Goal: Contribute content

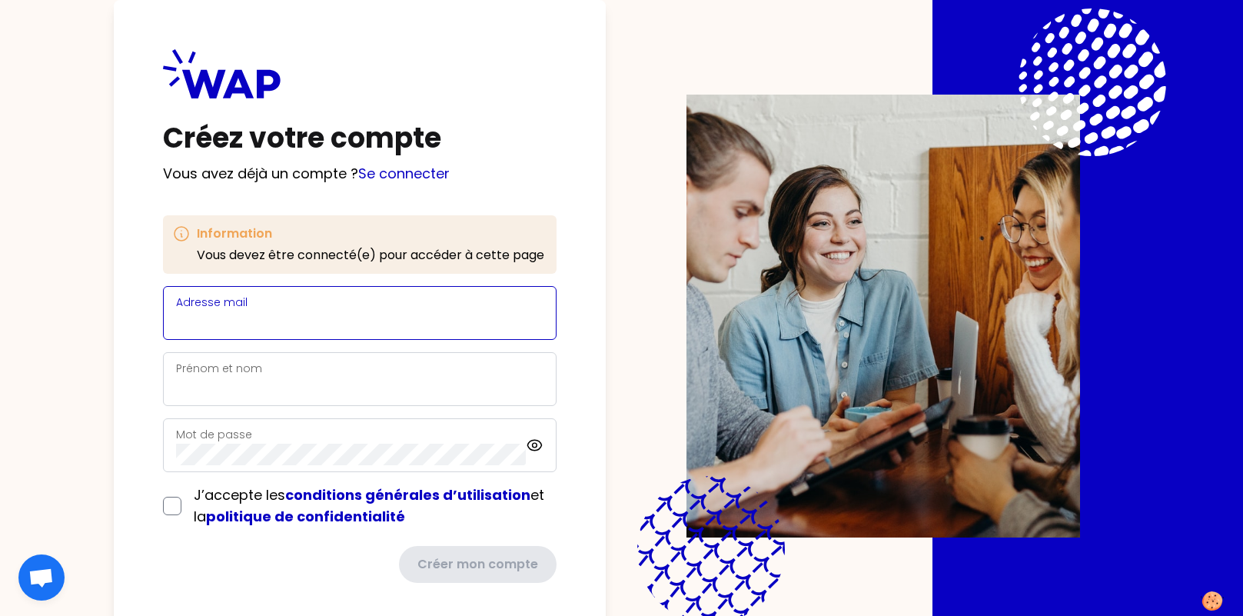
click at [304, 326] on input "Adresse mail" at bounding box center [359, 322] width 367 height 22
type input "[PERSON_NAME][EMAIL_ADDRESS][DOMAIN_NAME]"
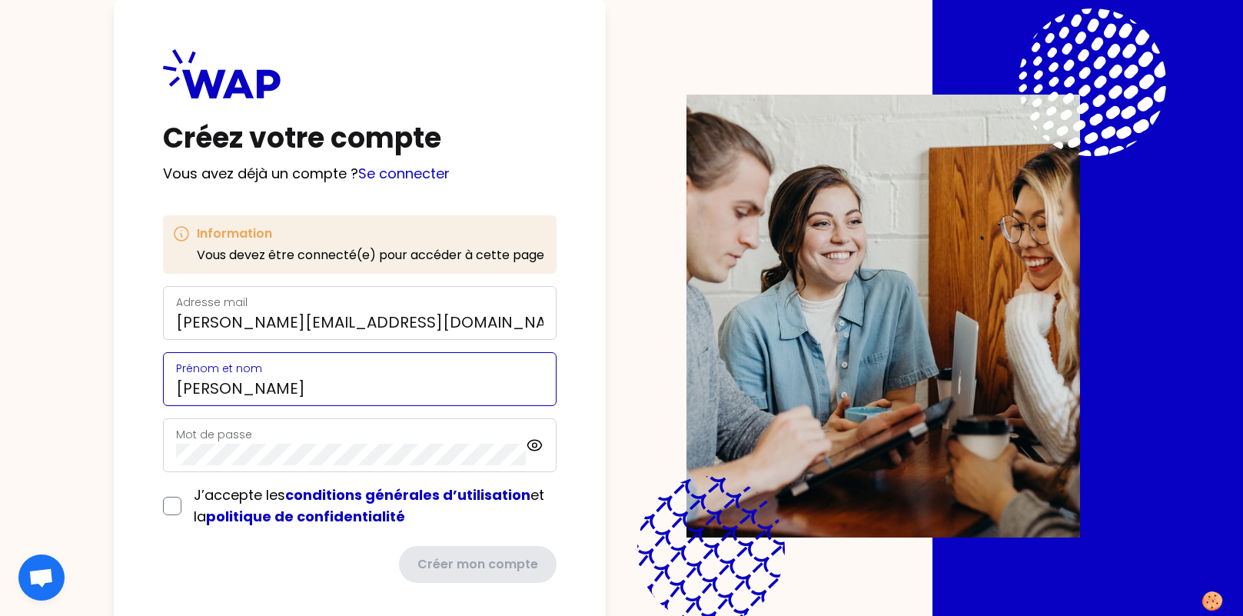
type input "[PERSON_NAME]"
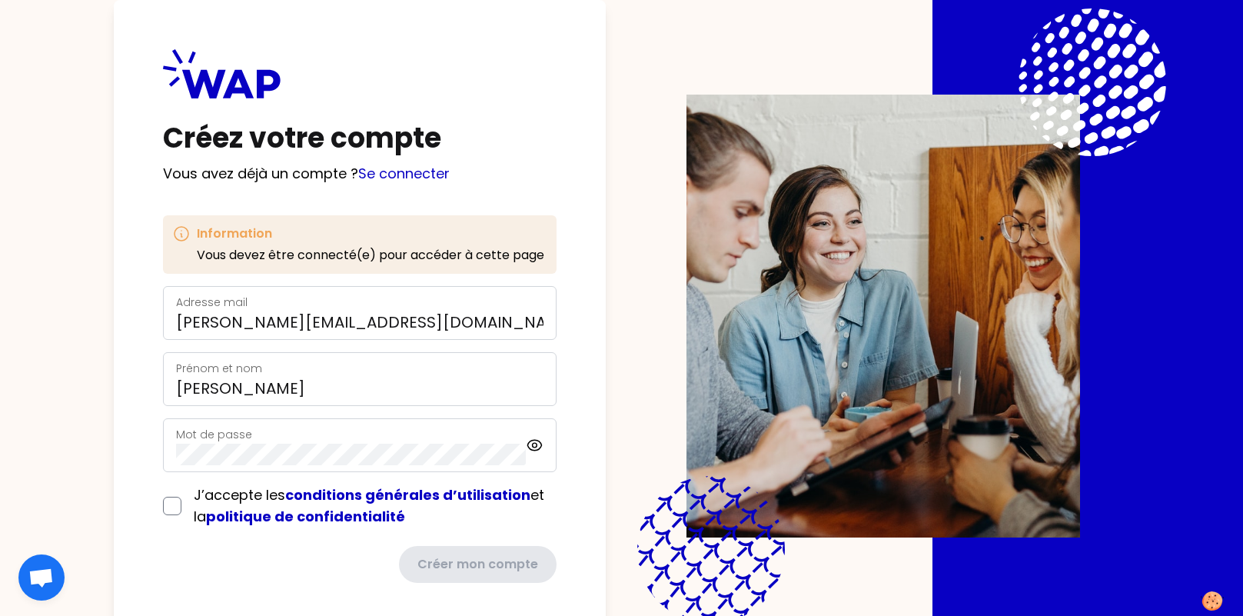
click at [321, 442] on div "Mot de passe" at bounding box center [351, 445] width 350 height 40
click at [172, 502] on input "checkbox" at bounding box center [172, 505] width 18 height 18
checkbox input "true"
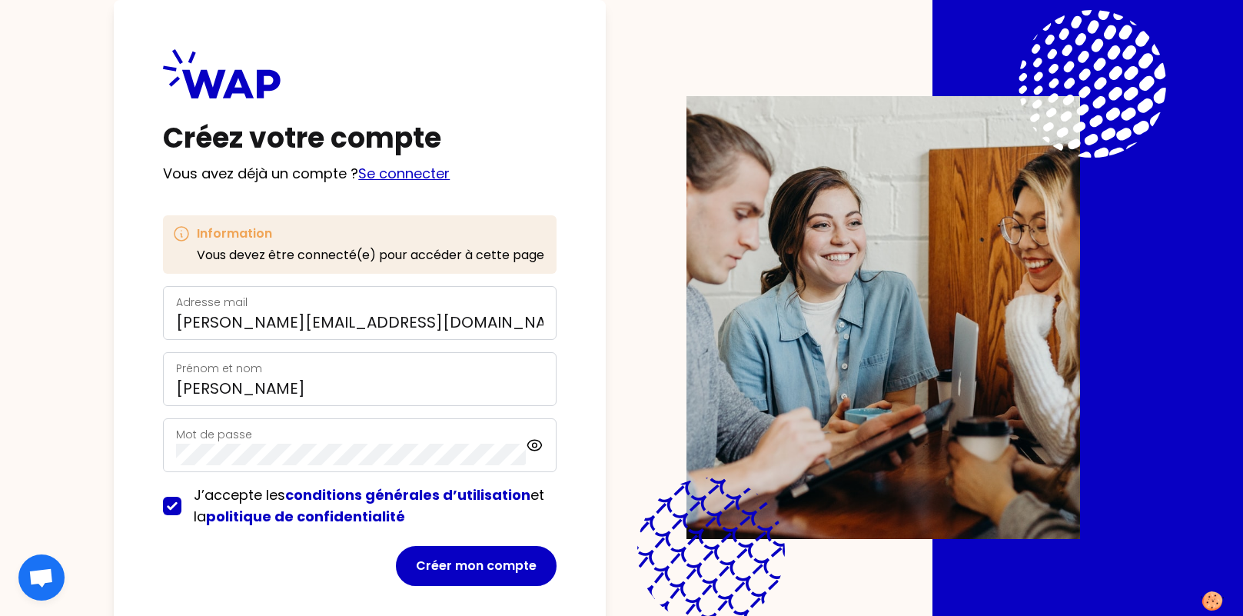
click at [407, 166] on link "Se connecter" at bounding box center [403, 173] width 91 height 19
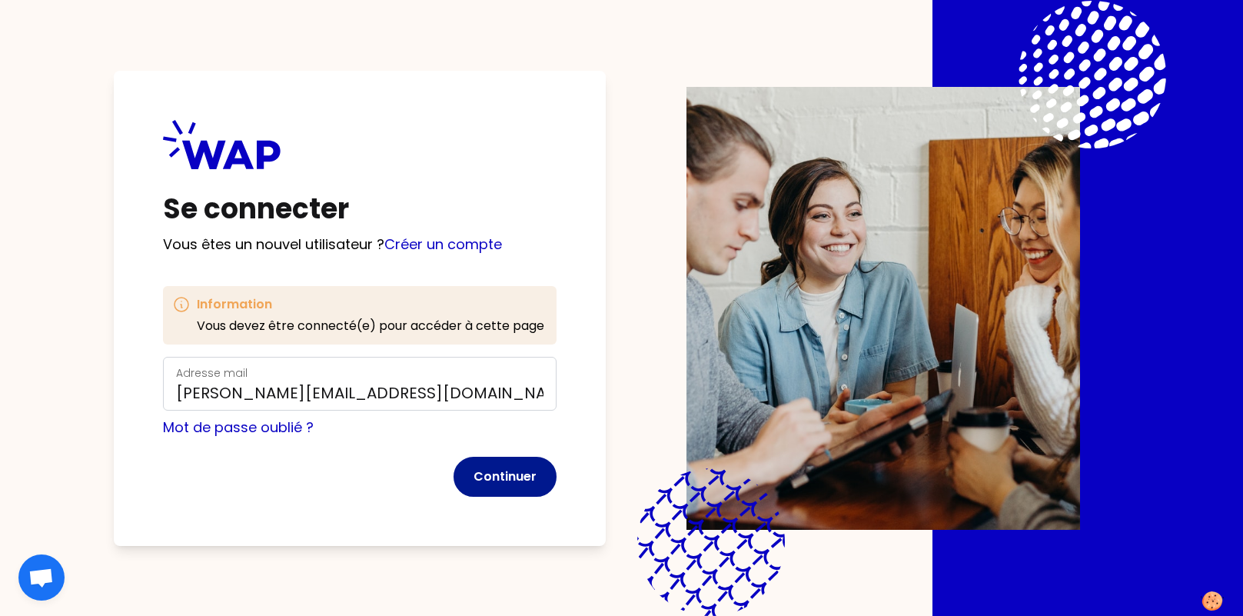
click at [500, 482] on button "Continuer" at bounding box center [504, 477] width 103 height 40
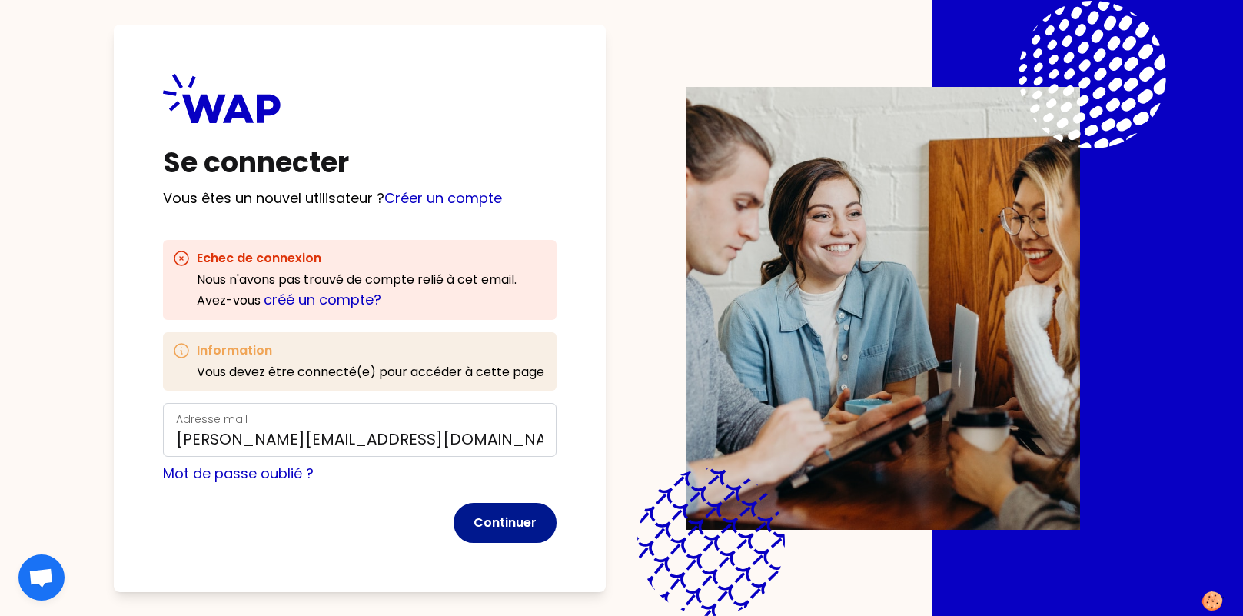
click at [512, 523] on button "Continuer" at bounding box center [504, 523] width 103 height 40
click at [346, 302] on link "créé un compte?" at bounding box center [323, 299] width 118 height 19
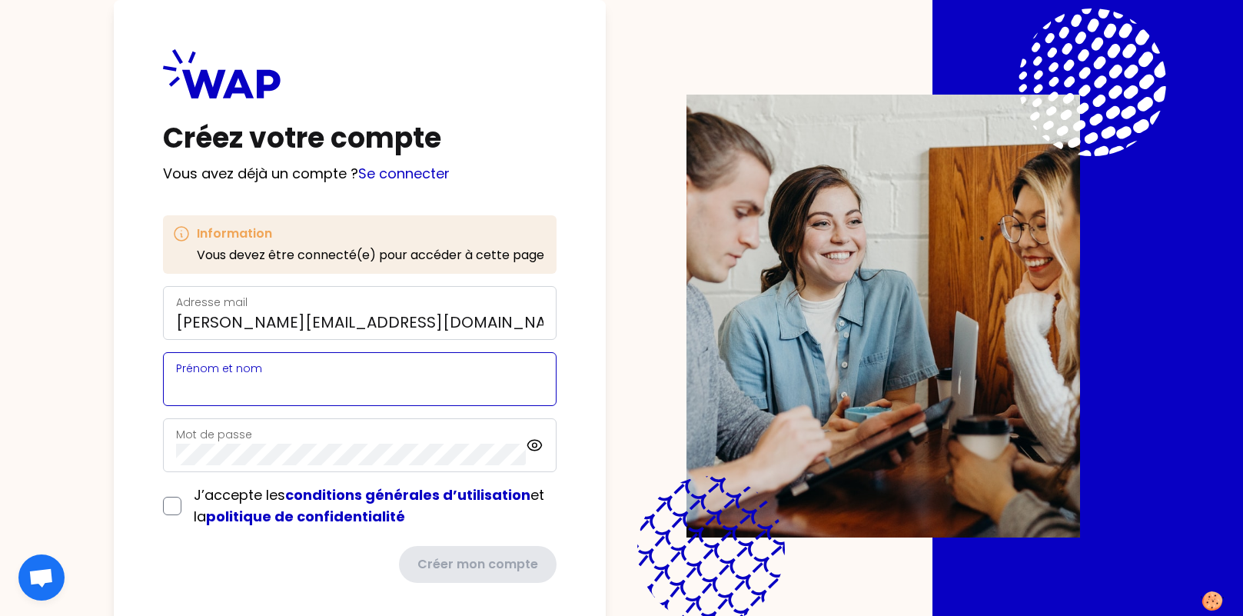
click at [349, 380] on input "Prénom et nom" at bounding box center [359, 388] width 367 height 22
type input "[PERSON_NAME]"
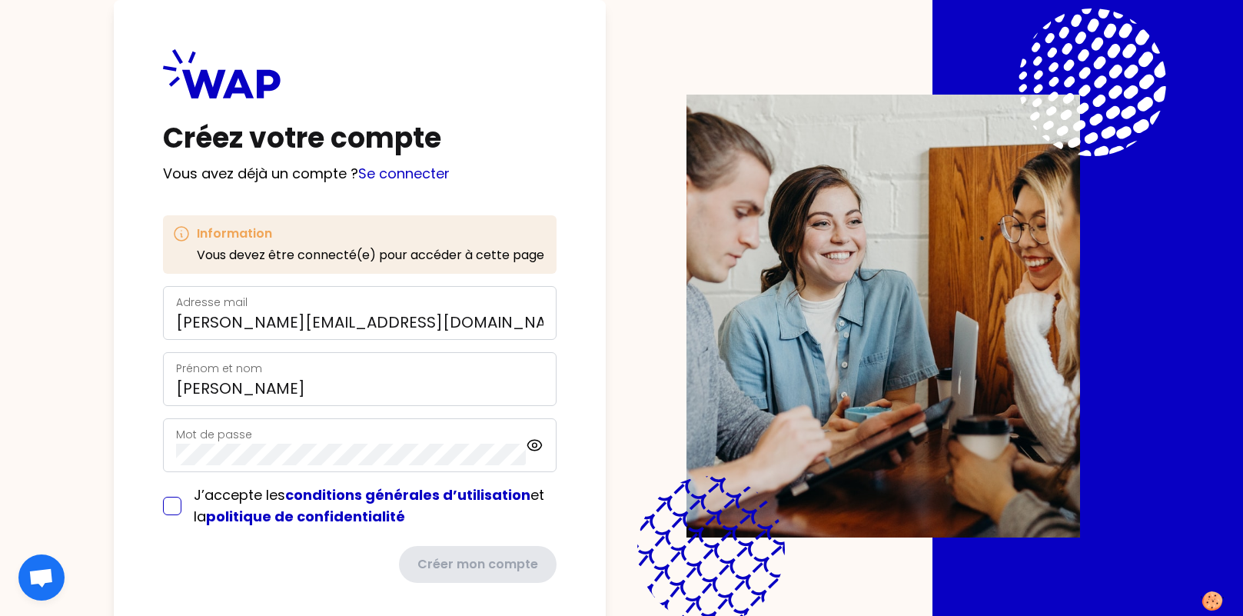
drag, startPoint x: 176, startPoint y: 507, endPoint x: 181, endPoint y: 516, distance: 9.6
click at [176, 507] on input "checkbox" at bounding box center [172, 505] width 18 height 18
checkbox input "true"
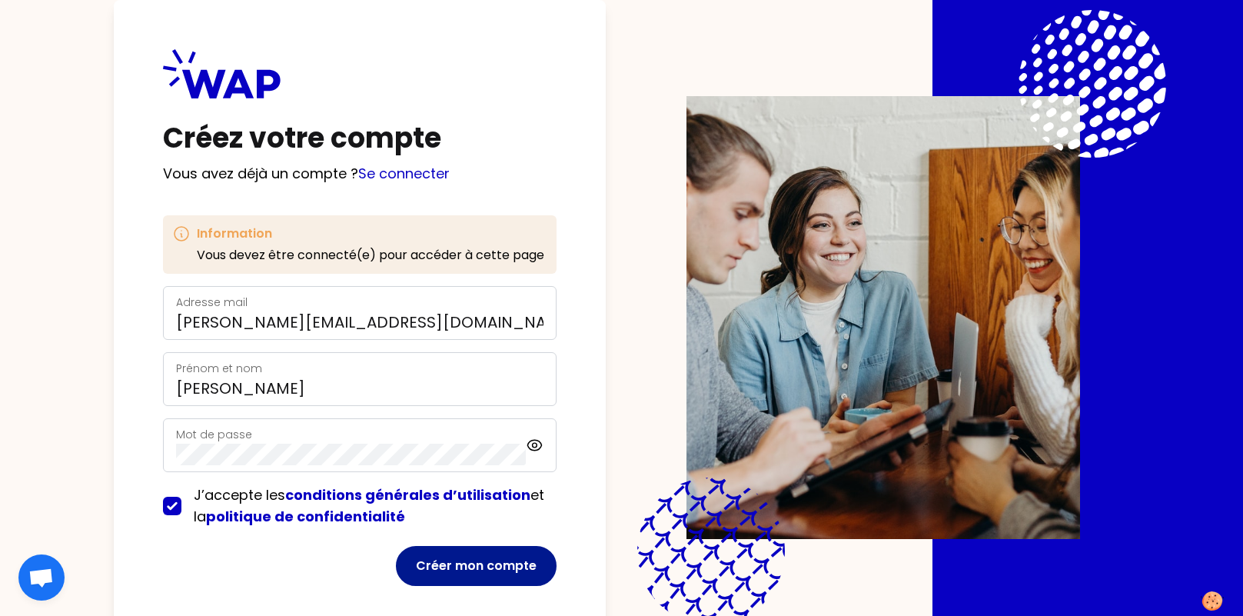
click at [484, 564] on button "Créer mon compte" at bounding box center [476, 566] width 161 height 40
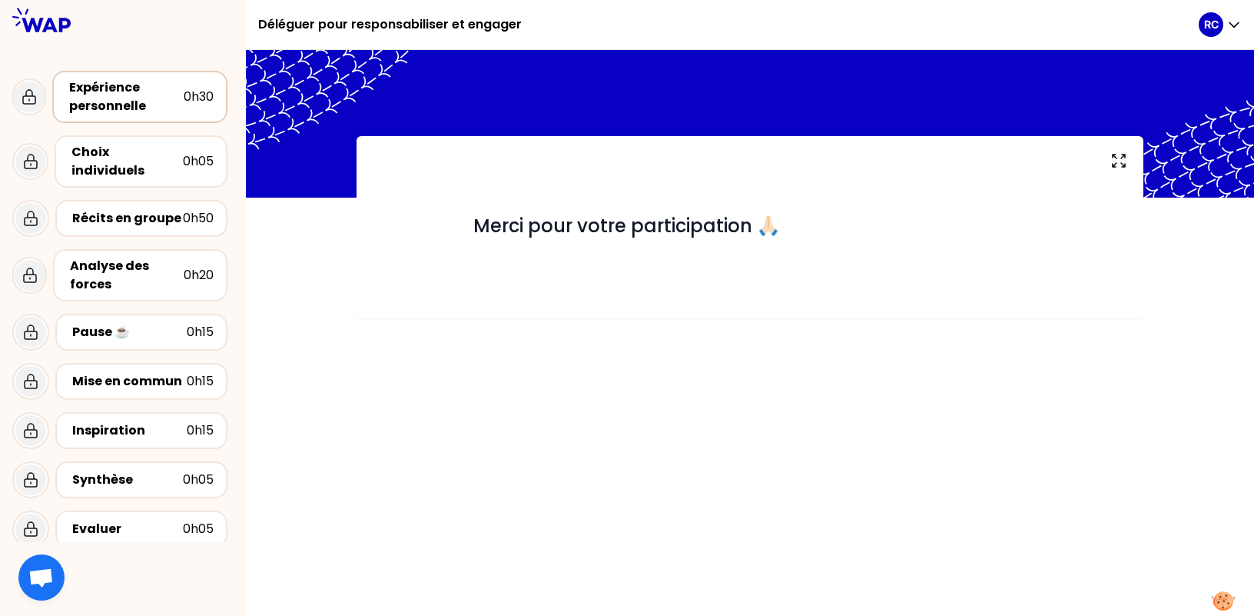
click at [136, 103] on div "Expérience personnelle" at bounding box center [126, 96] width 115 height 37
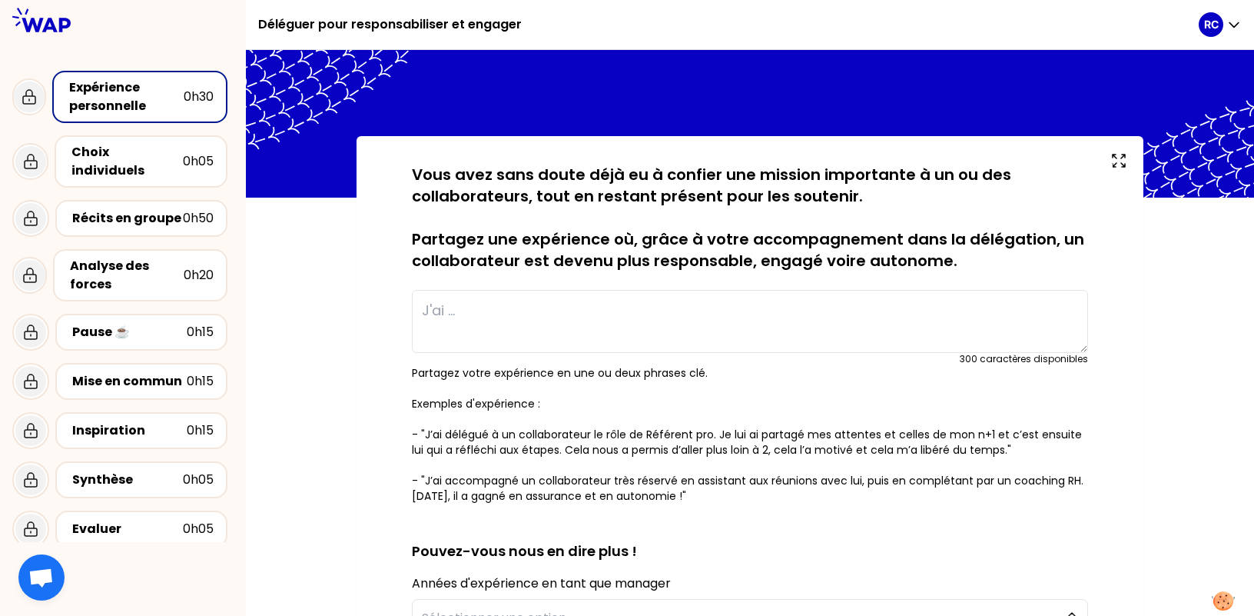
click at [480, 311] on textarea at bounding box center [750, 321] width 676 height 63
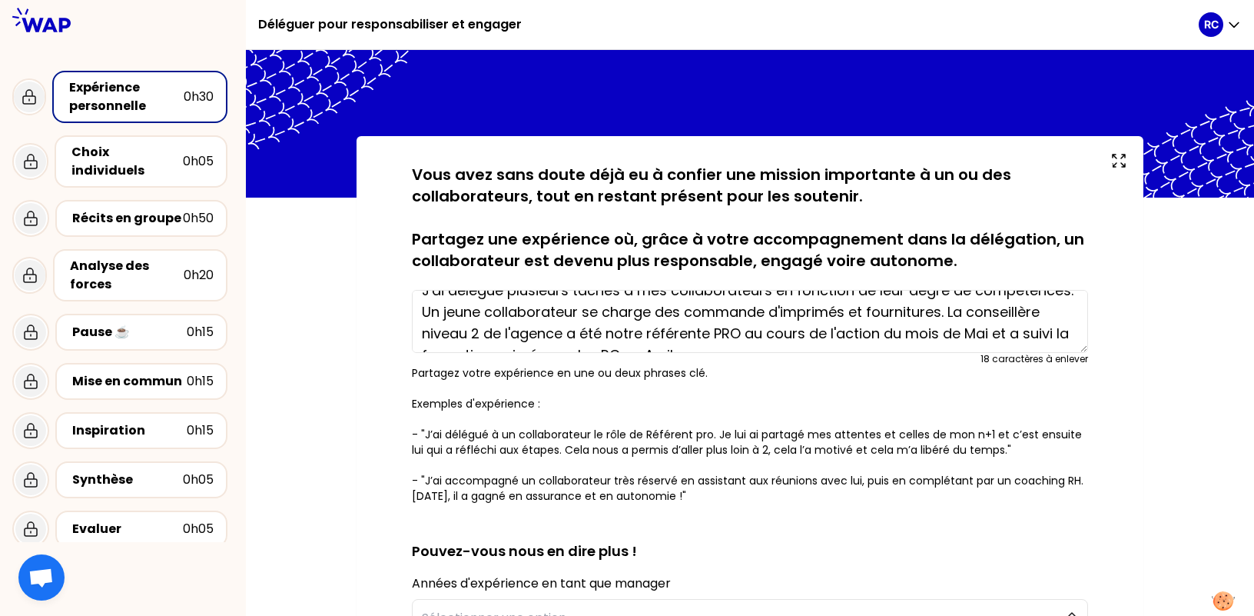
scroll to position [31, 0]
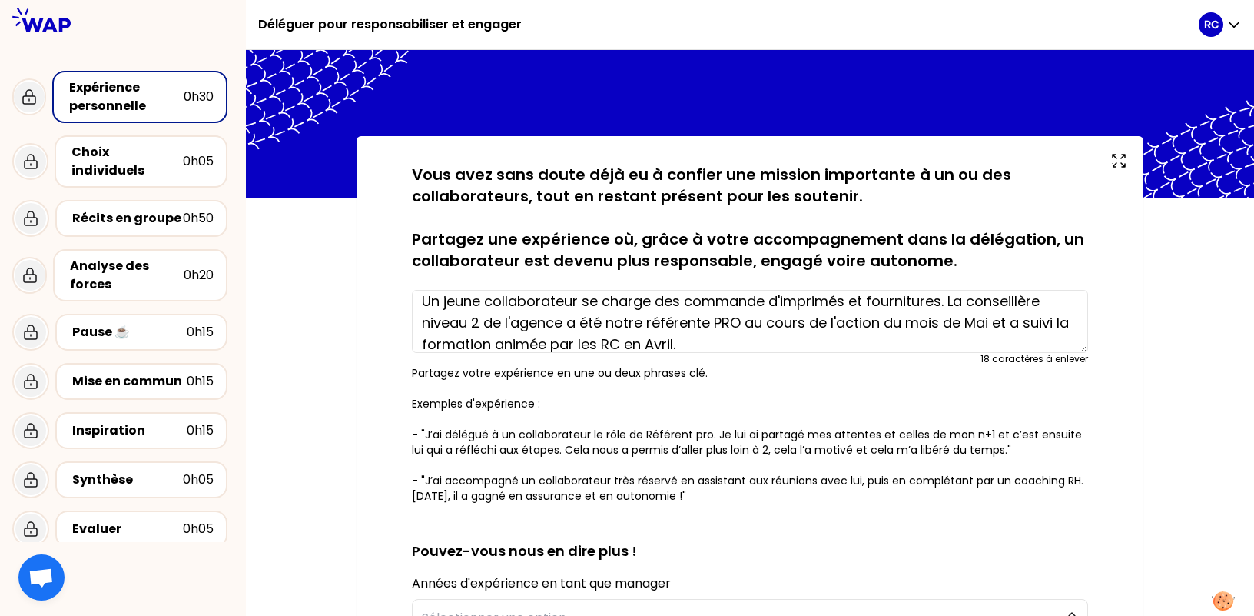
click at [768, 321] on textarea "J'ai délégué plusieurs tâches à mes collaborateurs en fonction de leur degré de…" at bounding box center [750, 321] width 676 height 63
drag, startPoint x: 780, startPoint y: 320, endPoint x: 949, endPoint y: 329, distance: 169.3
click at [949, 329] on textarea "J'ai délégué plusieurs tâches à mes collaborateurs en fonction de leur degré de…" at bounding box center [750, 321] width 676 height 63
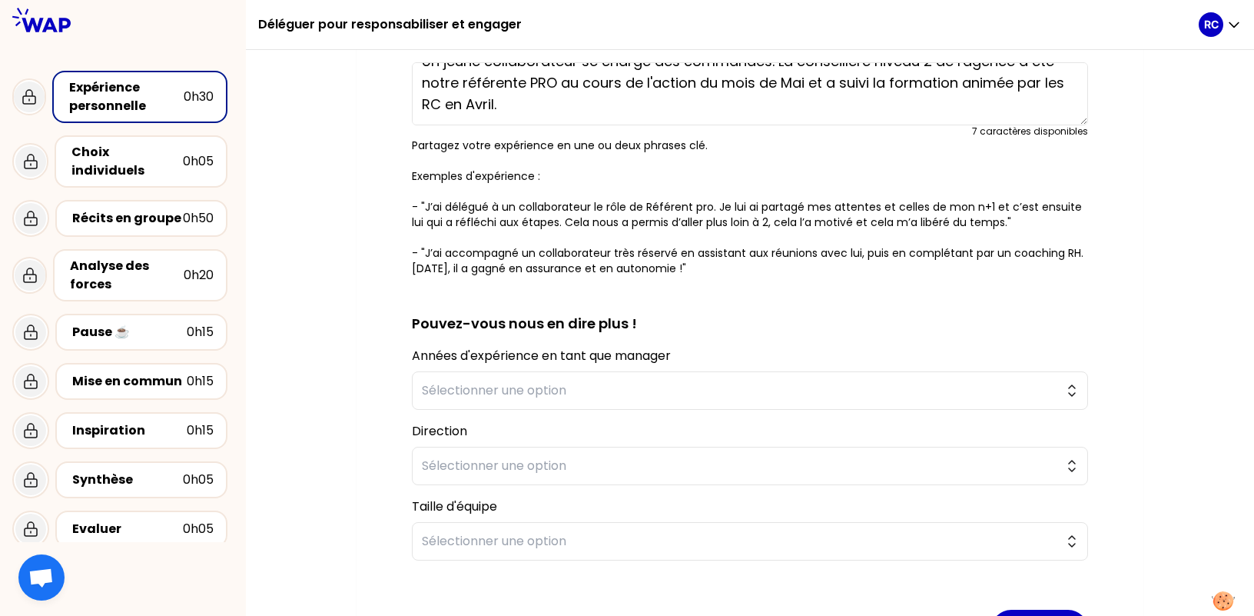
scroll to position [231, 0]
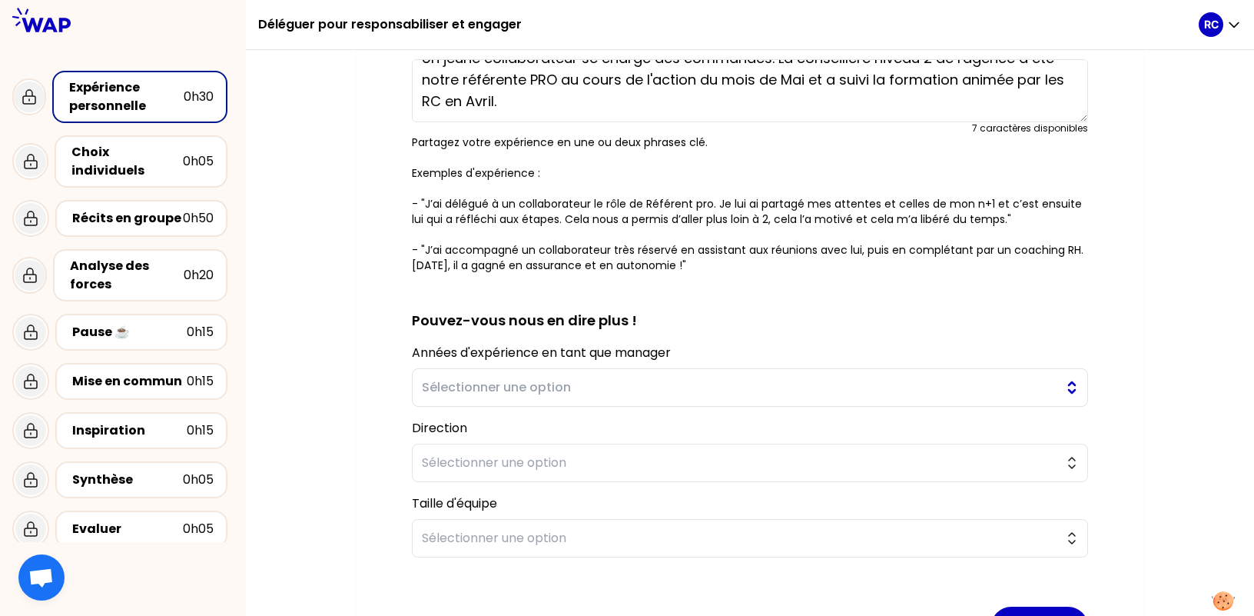
type textarea "J'ai délégué plusieurs tâches à mes collaborateurs en fonction de leur degré de…"
click at [725, 380] on span "Sélectionner une option" at bounding box center [739, 387] width 635 height 18
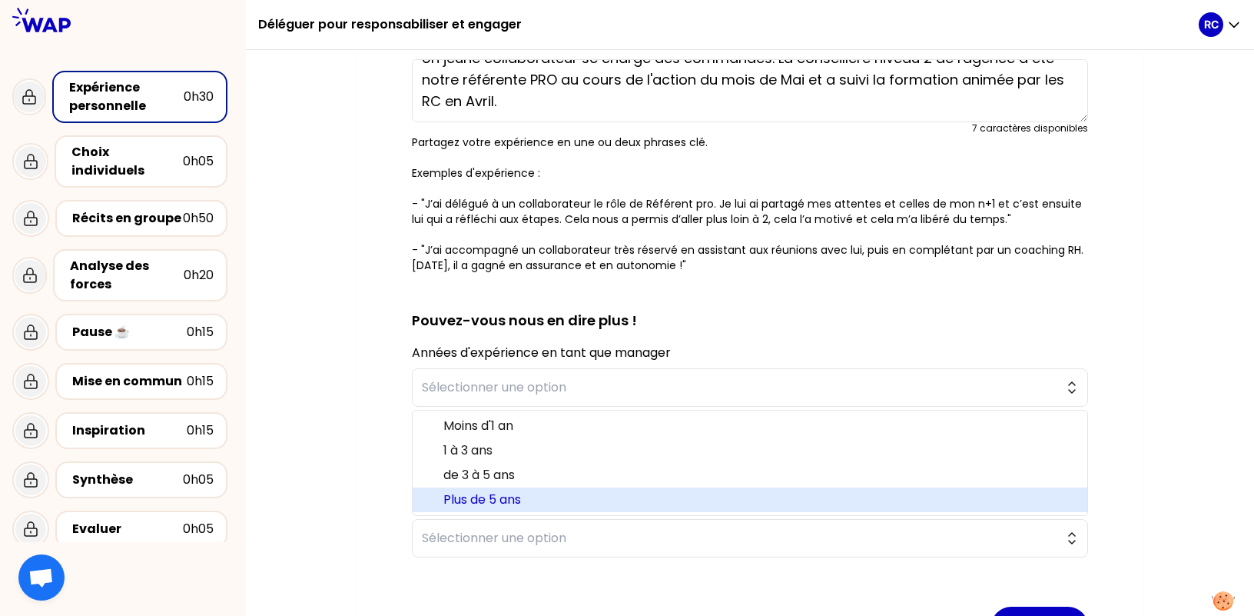
click at [573, 490] on li "Plus de 5 ans" at bounding box center [750, 499] width 675 height 25
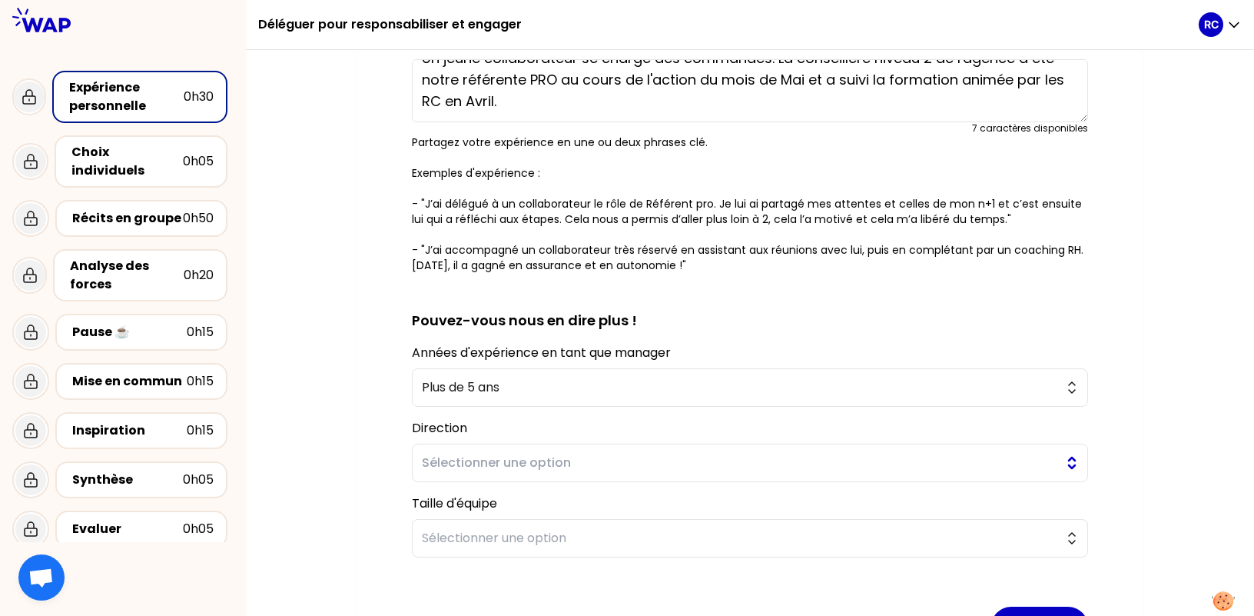
click at [578, 466] on span "Sélectionner une option" at bounding box center [739, 462] width 635 height 18
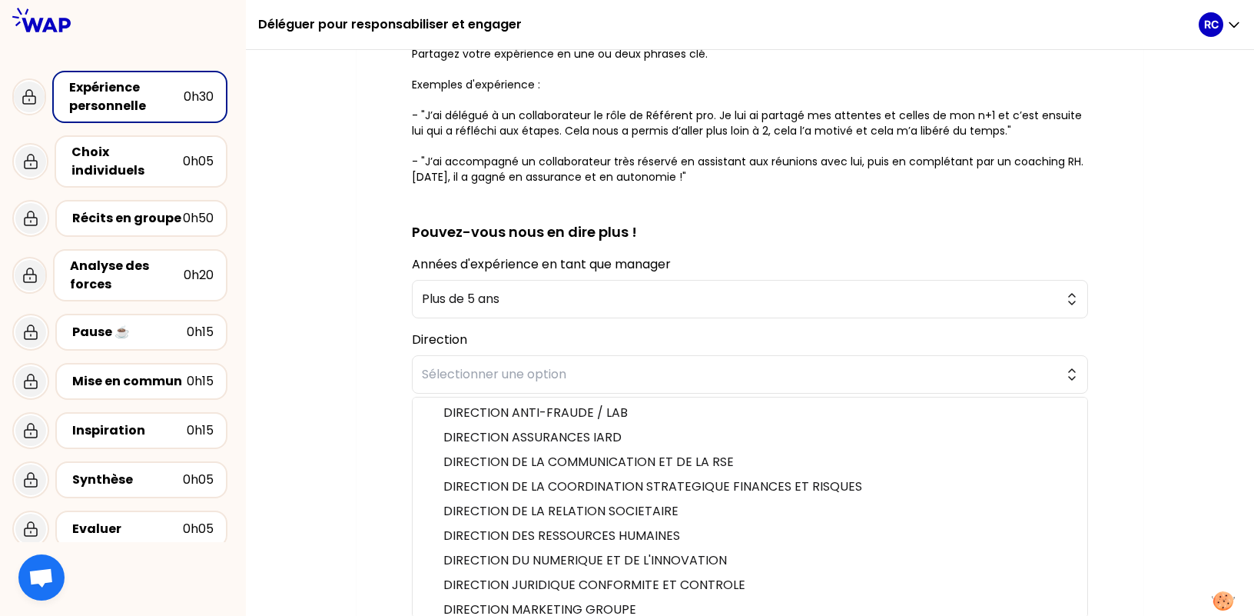
scroll to position [354, 0]
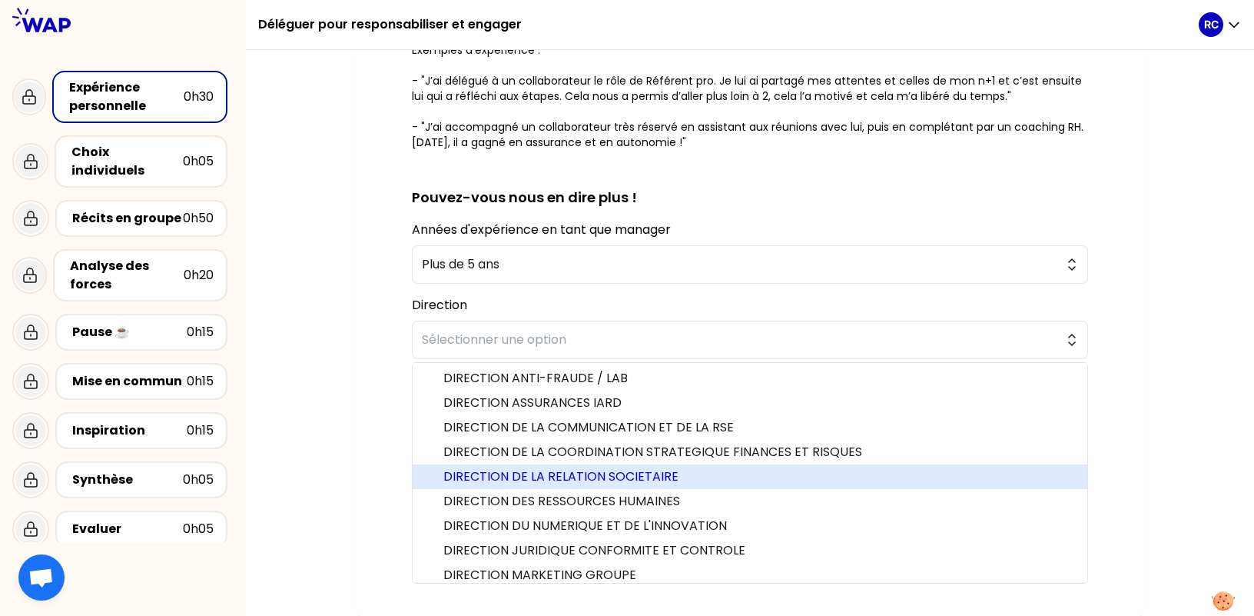
click at [673, 473] on span "DIRECTION DE LA RELATION SOCIETAIRE" at bounding box center [759, 476] width 632 height 18
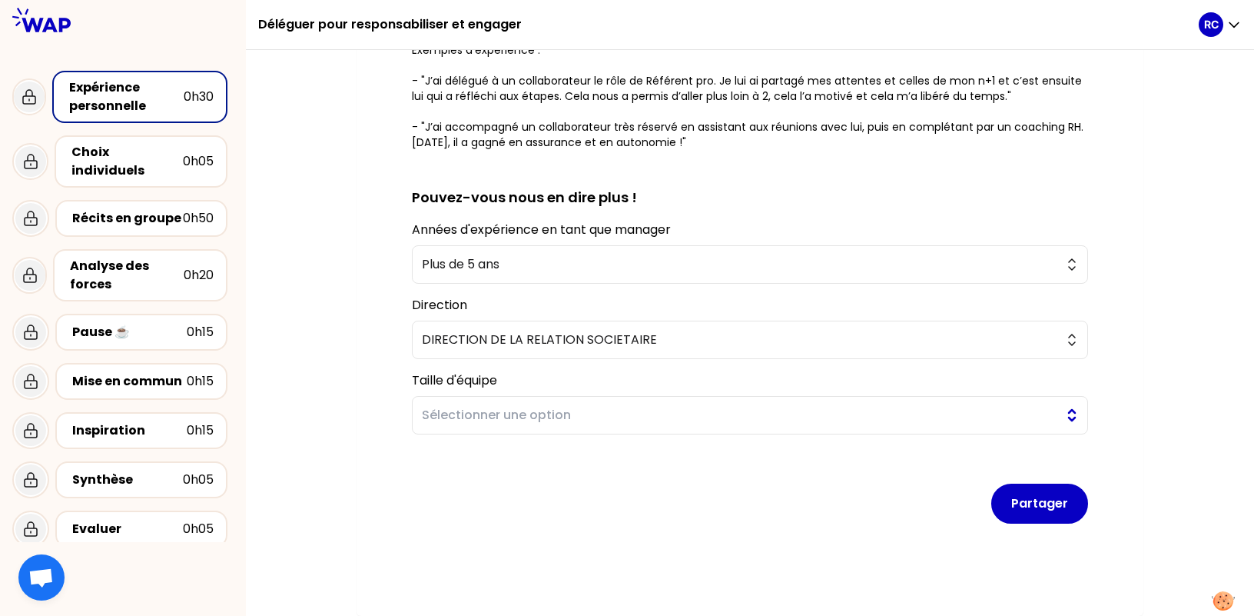
click at [678, 417] on span "Sélectionner une option" at bounding box center [739, 415] width 635 height 18
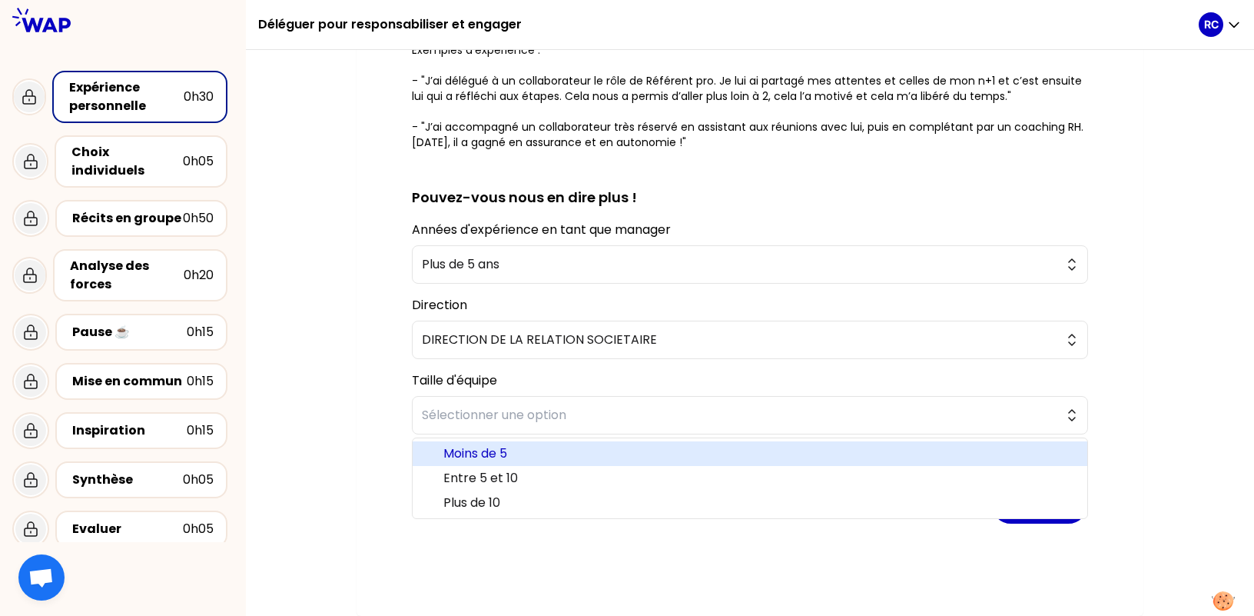
click at [589, 452] on span "Moins de 5" at bounding box center [759, 453] width 632 height 18
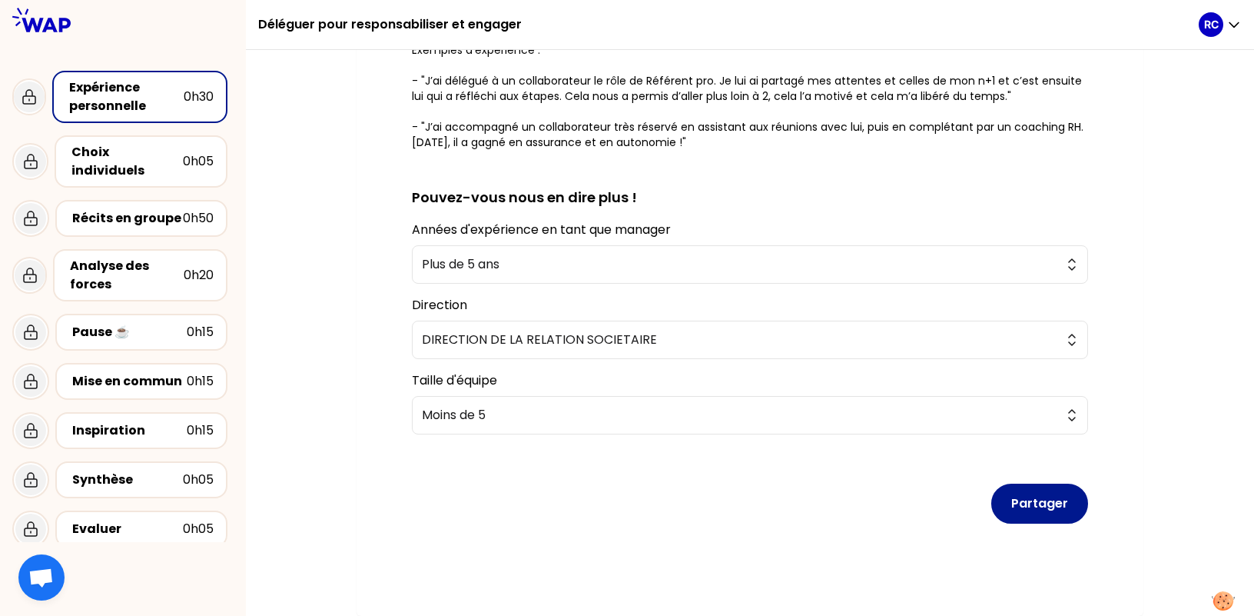
click at [1054, 506] on button "Partager" at bounding box center [1039, 503] width 97 height 40
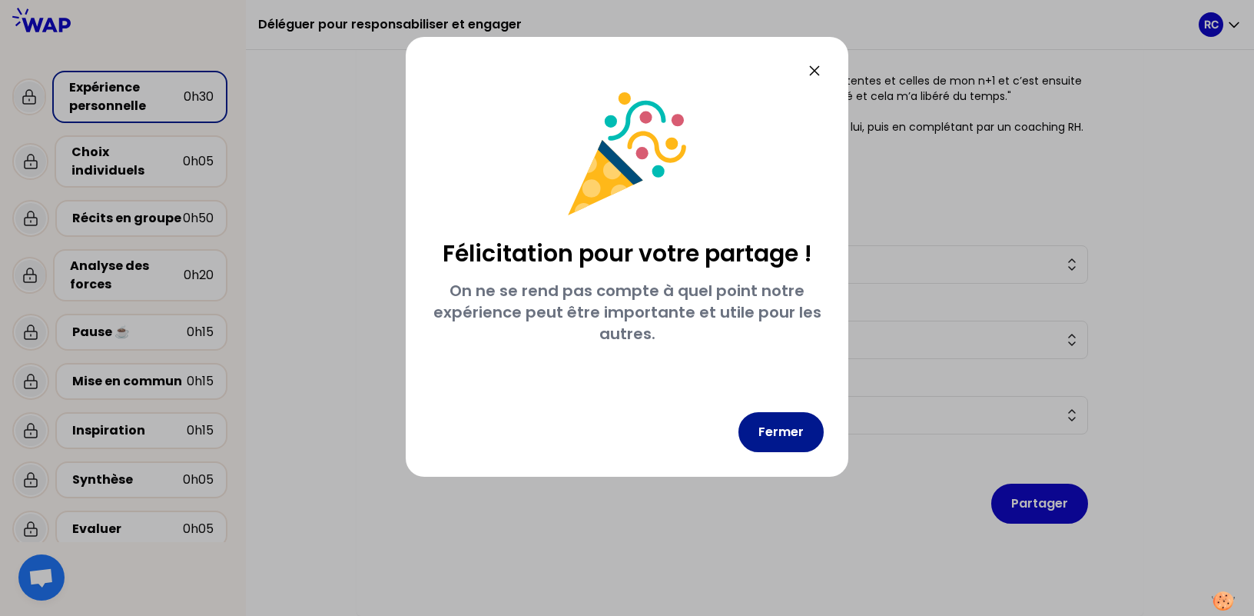
click at [788, 431] on button "Fermer" at bounding box center [781, 432] width 85 height 40
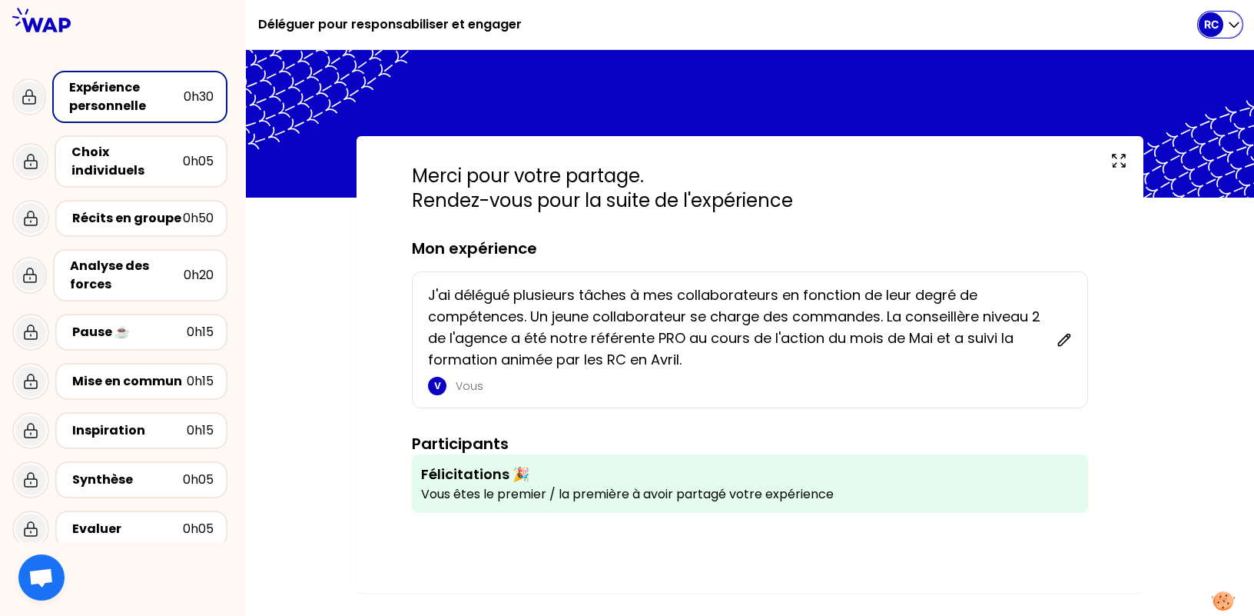
click at [1237, 24] on icon "button" at bounding box center [1234, 24] width 15 height 15
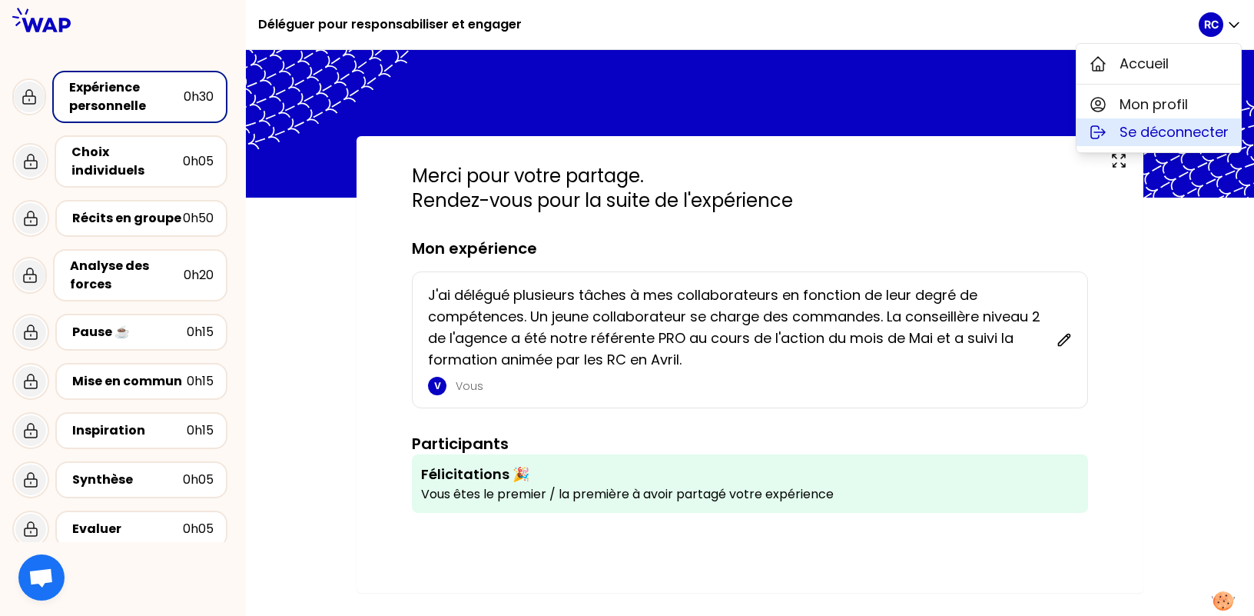
click at [1174, 130] on span "Se déconnecter" at bounding box center [1174, 132] width 109 height 22
